Goal: Information Seeking & Learning: Learn about a topic

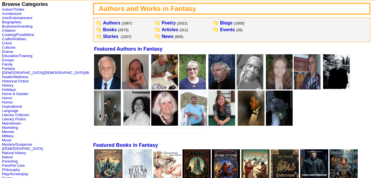
scroll to position [36, 0]
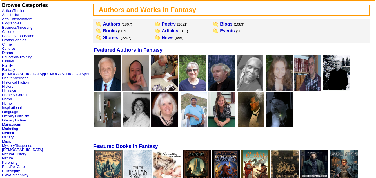
click at [103, 24] on link "Authors" at bounding box center [111, 24] width 17 height 5
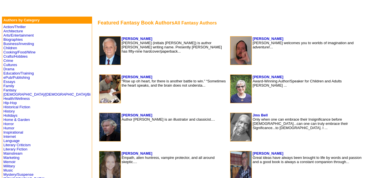
scroll to position [29, 0]
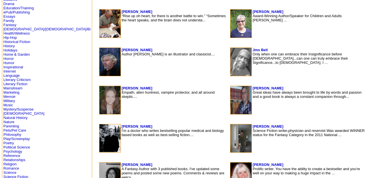
scroll to position [173, 0]
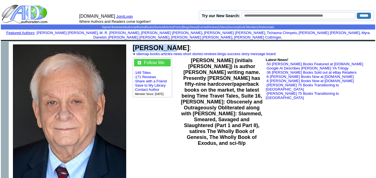
drag, startPoint x: 133, startPoint y: 45, endPoint x: 166, endPoint y: 42, distance: 33.6
click at [166, 44] on b "Jay Dubya" at bounding box center [161, 48] width 57 height 8
copy b "Jay Dubya"
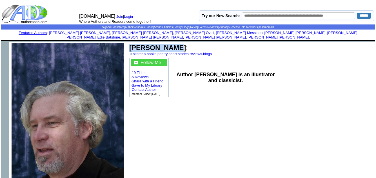
drag, startPoint x: 130, startPoint y: 43, endPoint x: 164, endPoint y: 45, distance: 33.8
click at [164, 45] on b "[PERSON_NAME]" at bounding box center [157, 48] width 57 height 8
copy b "[PERSON_NAME]"
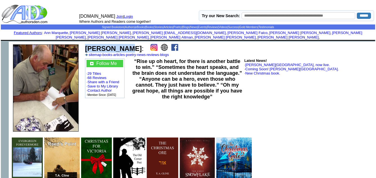
click at [116, 46] on b "[PERSON_NAME]" at bounding box center [113, 49] width 57 height 8
